Goal: Task Accomplishment & Management: Manage account settings

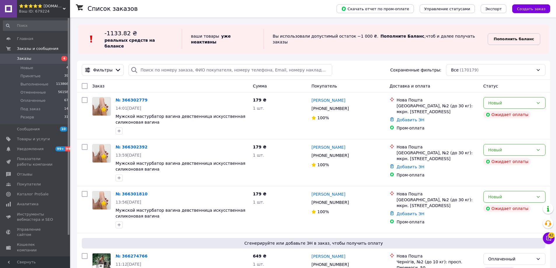
click at [515, 38] on b "Пополнить баланс" at bounding box center [514, 39] width 40 height 4
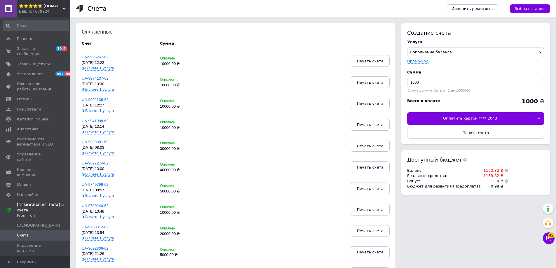
click at [466, 116] on div "Оплатить картой **** 2043" at bounding box center [470, 118] width 126 height 12
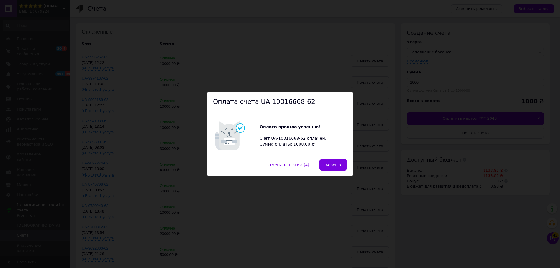
drag, startPoint x: 337, startPoint y: 164, endPoint x: 369, endPoint y: 153, distance: 33.9
click at [337, 164] on span "Хорошо" at bounding box center [333, 165] width 15 height 4
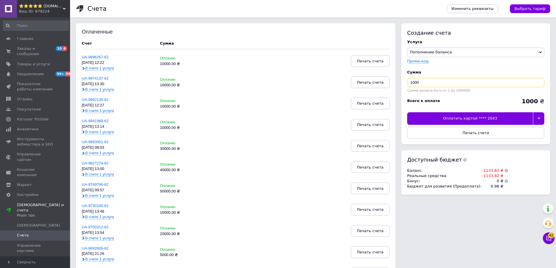
click at [433, 83] on input "1000" at bounding box center [475, 82] width 137 height 9
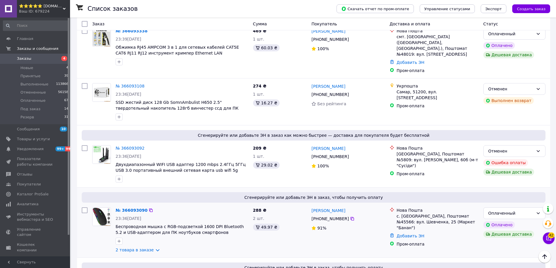
scroll to position [2718, 0]
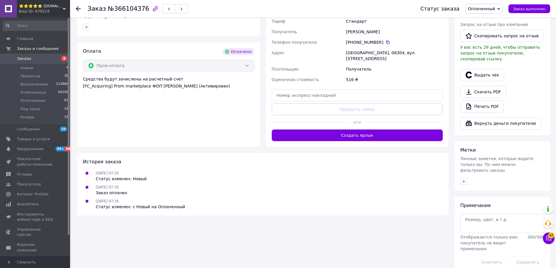
scroll to position [39, 0]
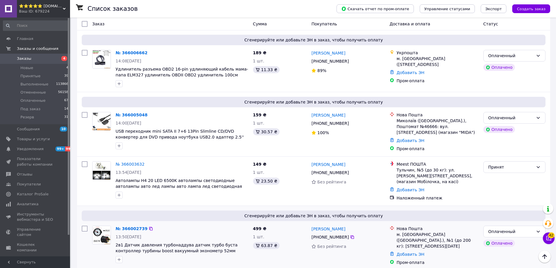
scroll to position [2706, 0]
